Goal: Task Accomplishment & Management: Complete application form

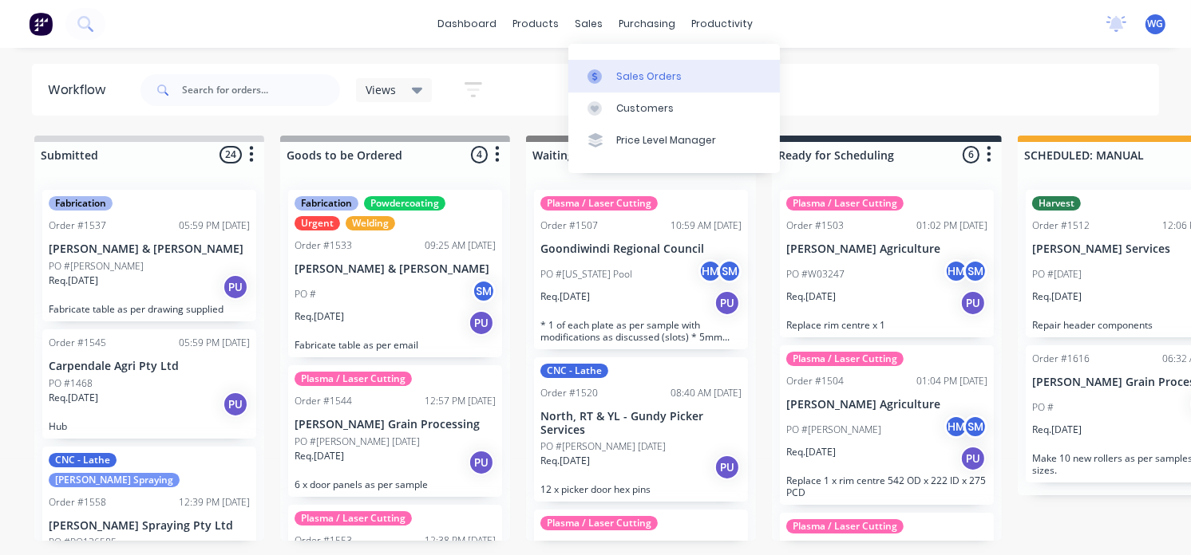
click at [630, 77] on div "Sales Orders" at bounding box center [648, 76] width 65 height 14
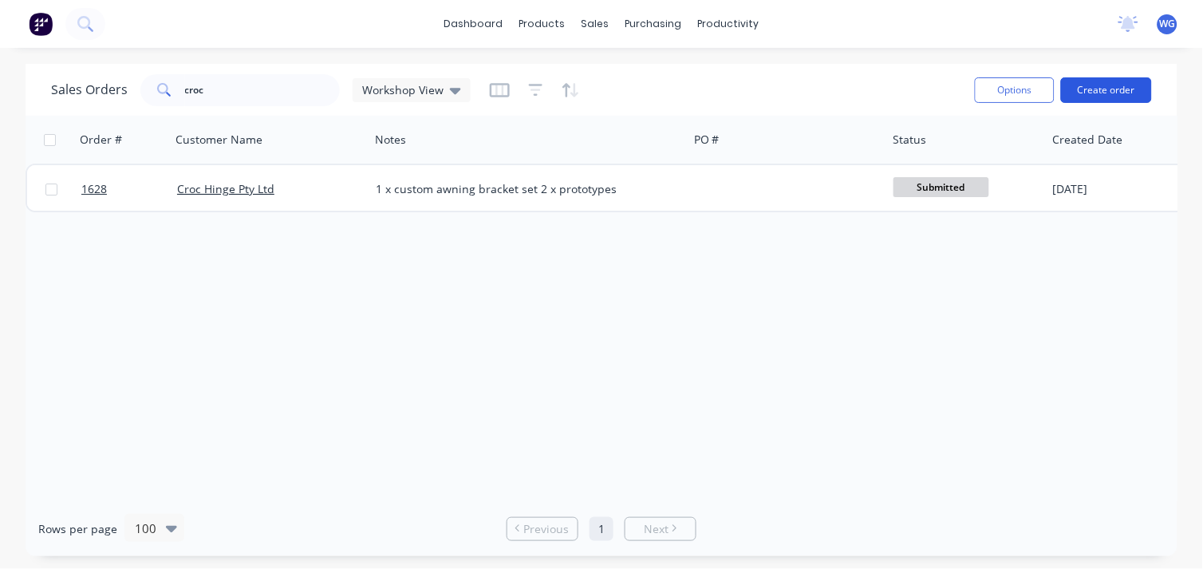
click at [1080, 90] on button "Create order" at bounding box center [1106, 90] width 91 height 26
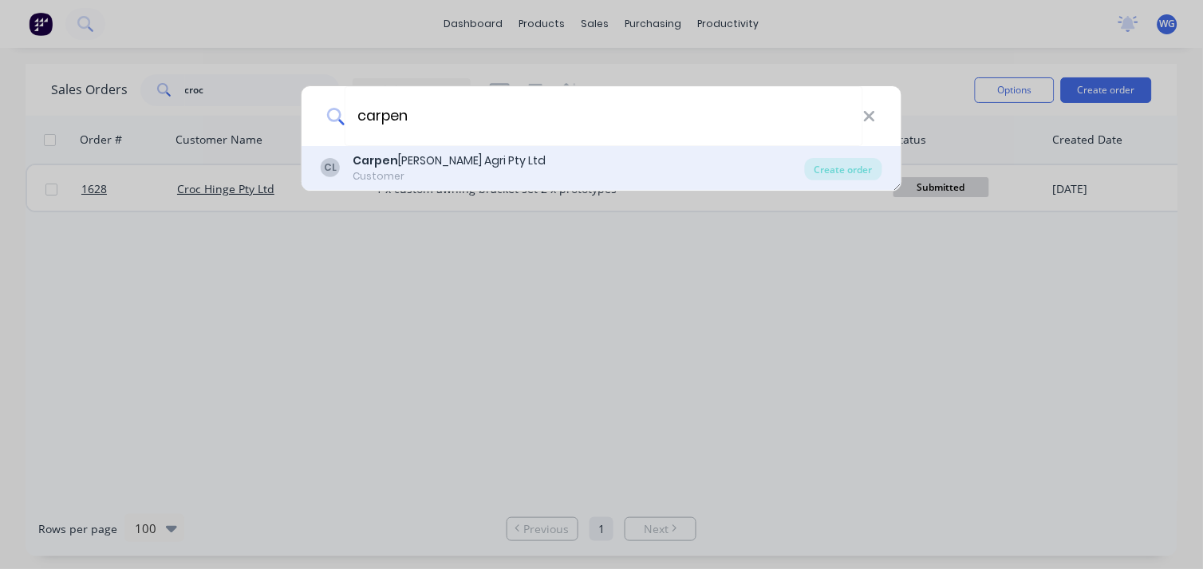
type input "carpen"
click at [389, 154] on b "Carpen" at bounding box center [375, 160] width 45 height 16
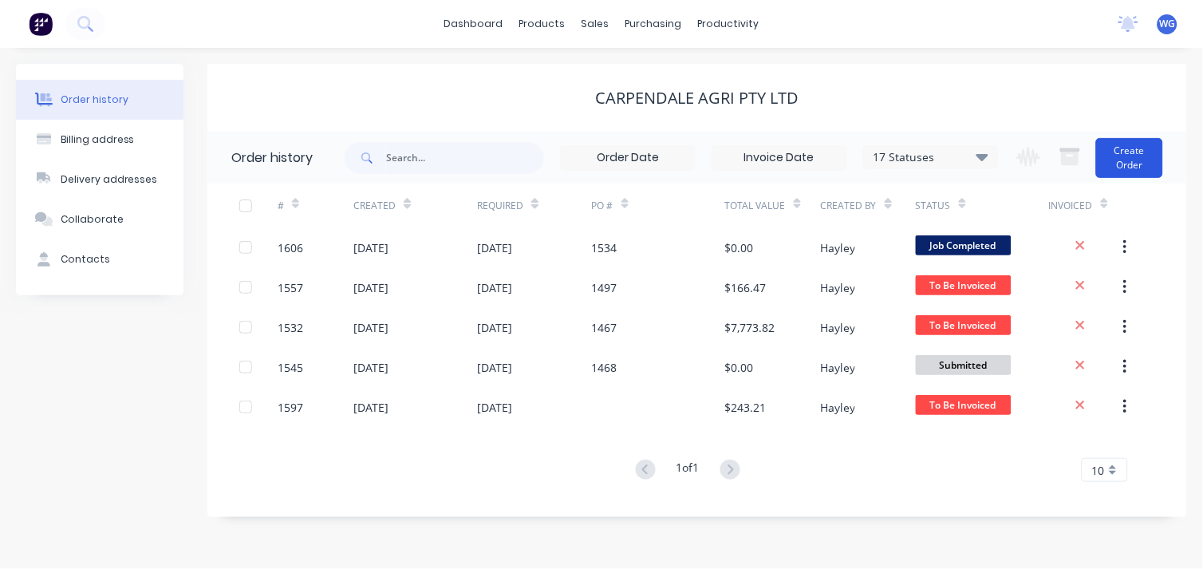
click at [1130, 153] on button "Create Order" at bounding box center [1130, 158] width 67 height 40
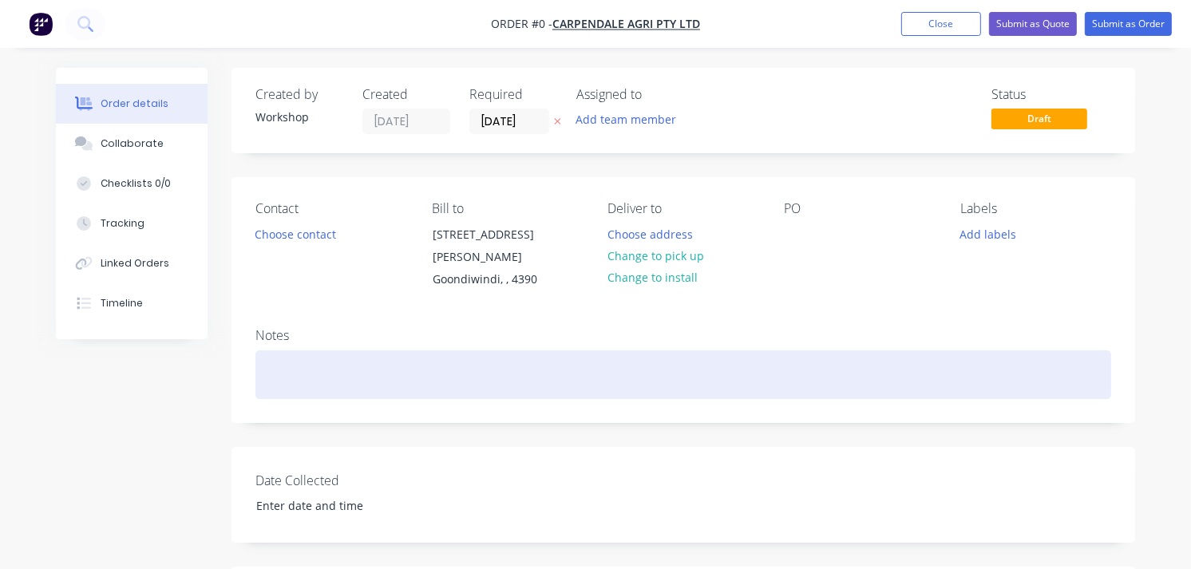
click at [327, 350] on div at bounding box center [683, 374] width 856 height 49
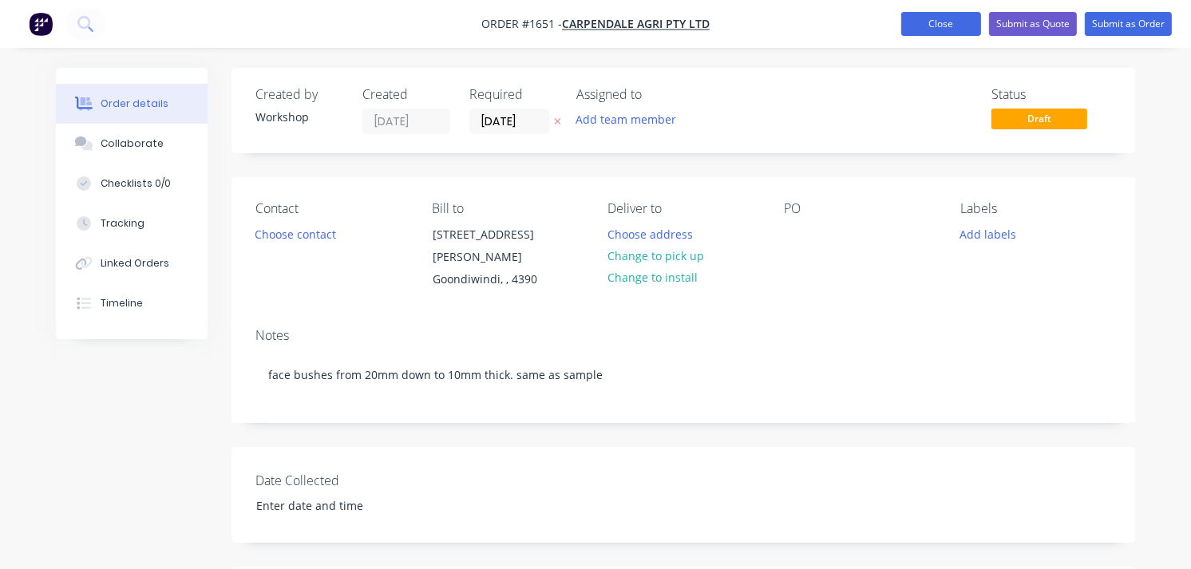
click at [942, 24] on button "Close" at bounding box center [941, 24] width 80 height 24
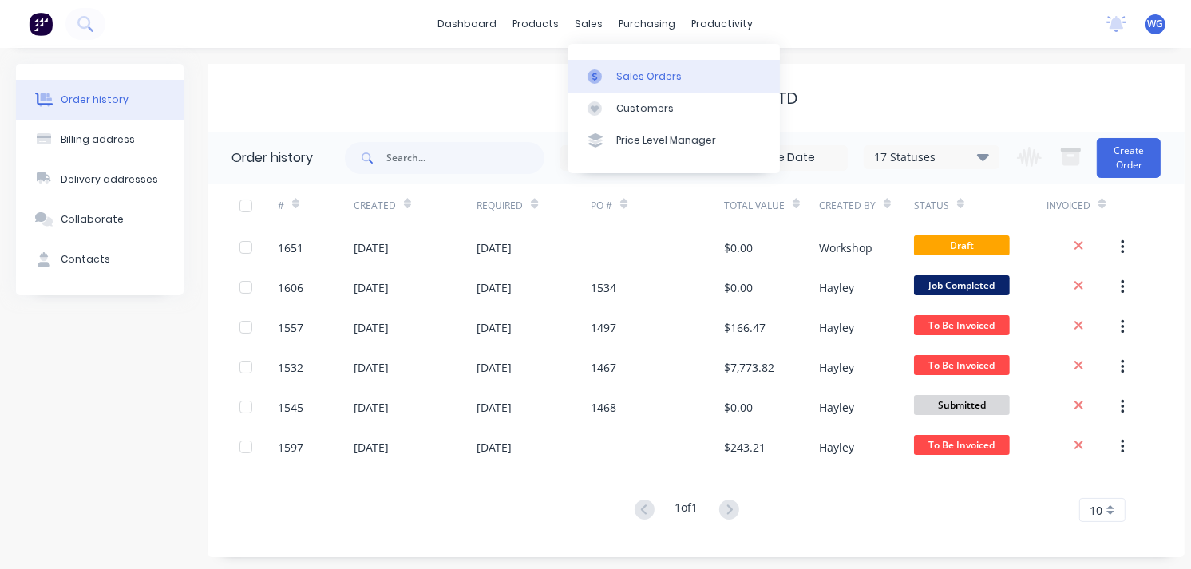
click at [634, 66] on link "Sales Orders" at bounding box center [673, 76] width 211 height 32
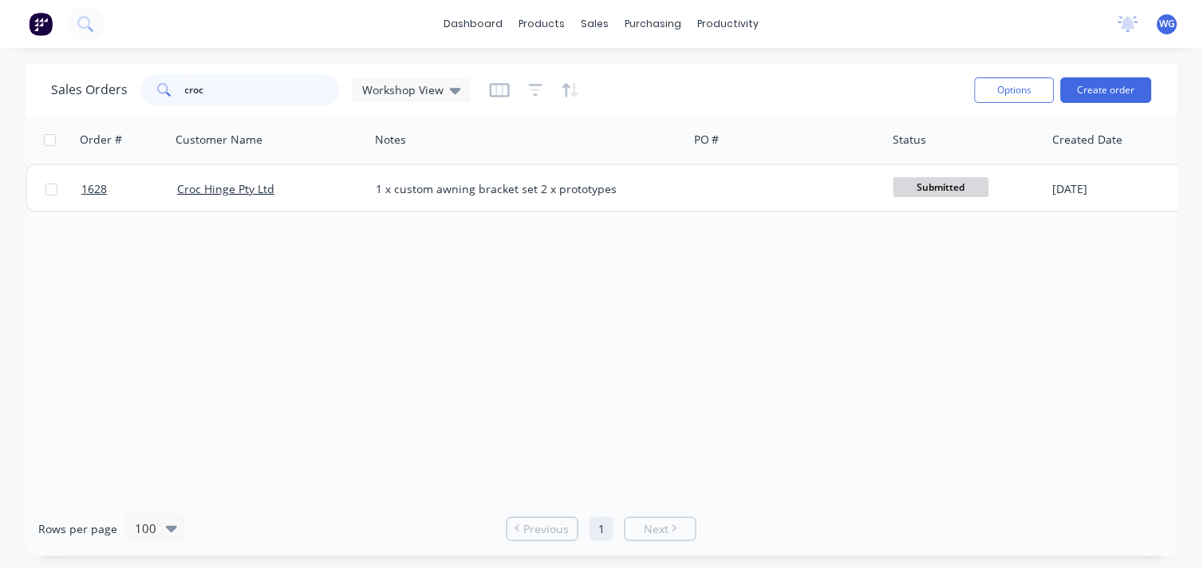
click at [229, 97] on input "croc" at bounding box center [263, 90] width 156 height 32
type input "c"
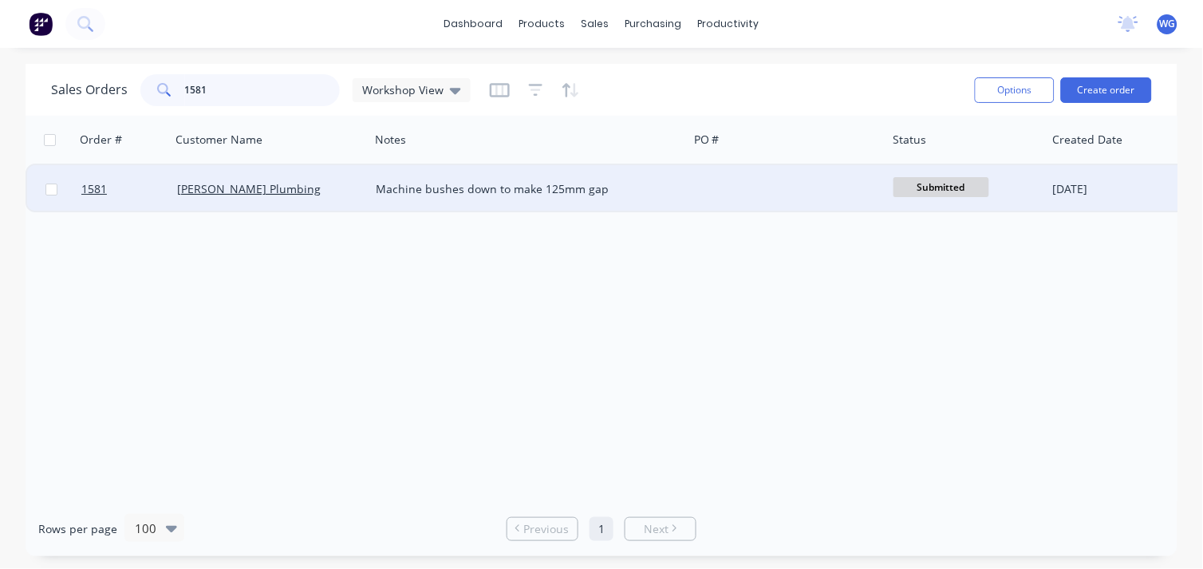
type input "1581"
click at [371, 181] on div "Machine bushes down to make 125mm gap" at bounding box center [528, 189] width 318 height 48
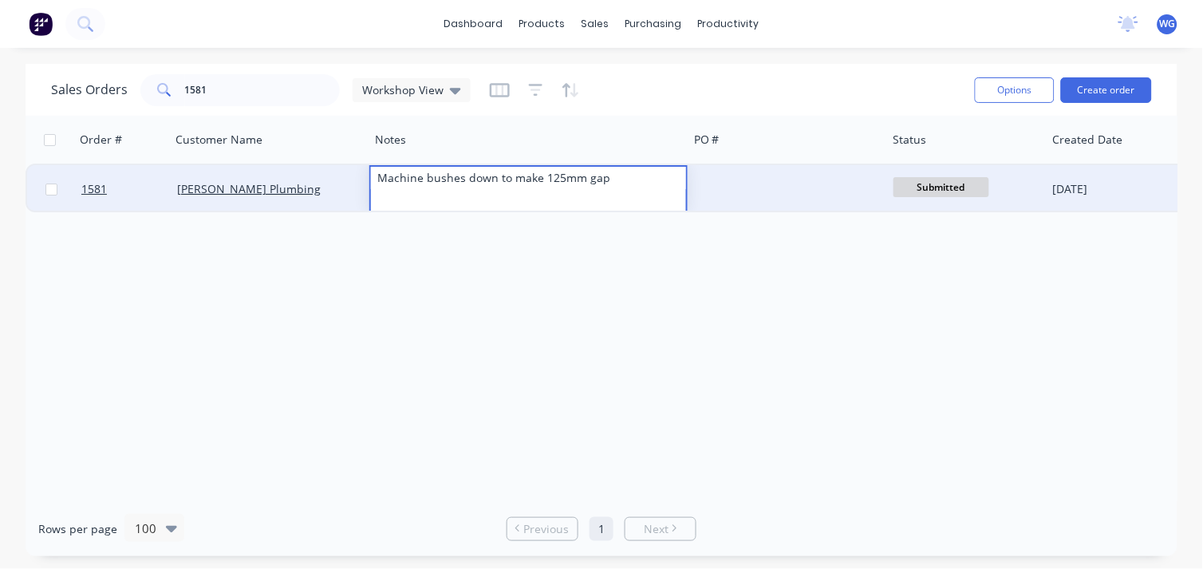
click at [351, 184] on div "[PERSON_NAME] Plumbing" at bounding box center [265, 189] width 177 height 16
